Goal: Transaction & Acquisition: Subscribe to service/newsletter

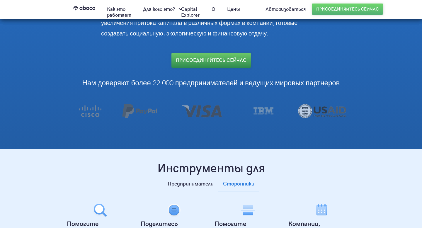
scroll to position [100, 0]
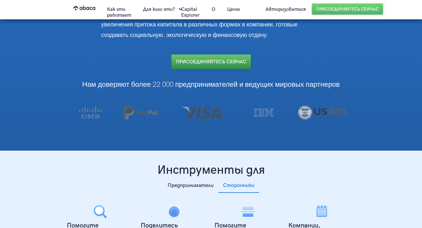
click at [229, 62] on font "Присоединяйтесь СЕЙЧАС" at bounding box center [211, 62] width 71 height 6
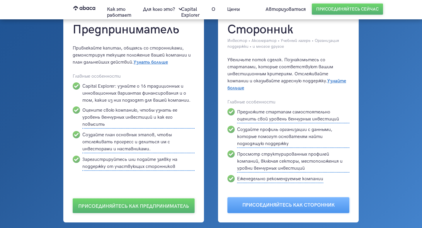
scroll to position [33, 0]
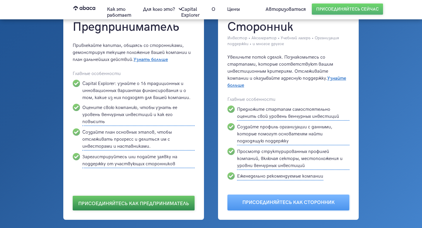
click at [172, 201] on font "Присоединяйтесь как предприниматель" at bounding box center [133, 204] width 111 height 6
